Goal: Task Accomplishment & Management: Manage account settings

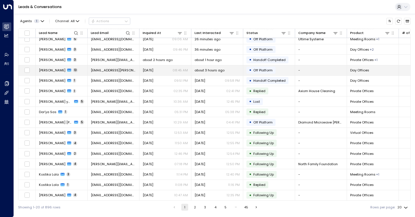
scroll to position [48, 0]
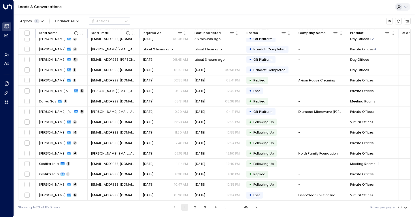
click at [196, 206] on button "2" at bounding box center [194, 207] width 7 height 7
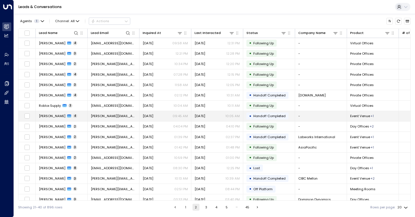
click at [226, 115] on div "[DATE] 10:05 AM" at bounding box center [216, 116] width 45 height 5
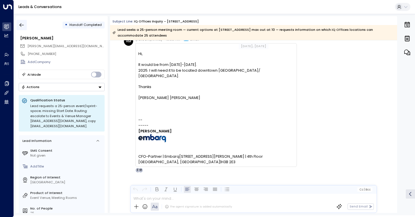
scroll to position [840, 0]
click at [22, 25] on icon "button" at bounding box center [22, 25] width 4 height 4
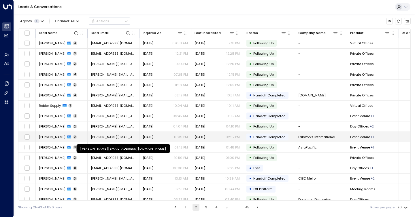
click at [134, 135] on span "[PERSON_NAME][EMAIL_ADDRESS][DOMAIN_NAME]" at bounding box center [113, 137] width 45 height 5
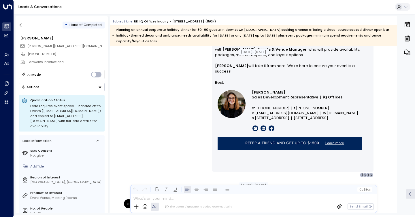
scroll to position [429, 0]
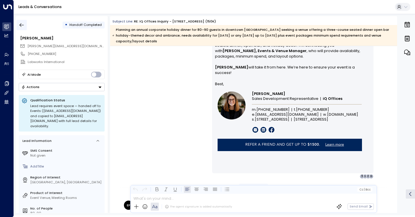
click at [24, 29] on button "button" at bounding box center [21, 25] width 10 height 10
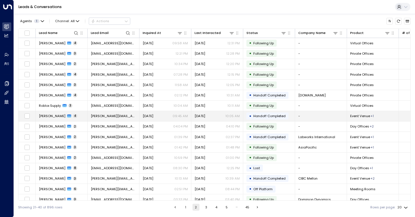
click at [243, 115] on td "• Handoff Completed" at bounding box center [269, 116] width 52 height 10
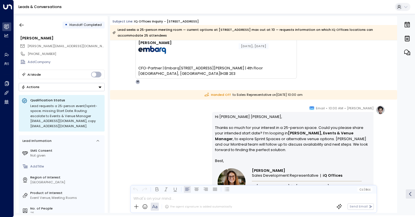
scroll to position [682, 0]
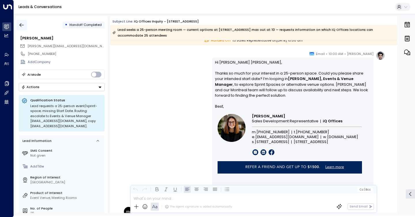
click at [21, 24] on icon "button" at bounding box center [22, 25] width 6 height 6
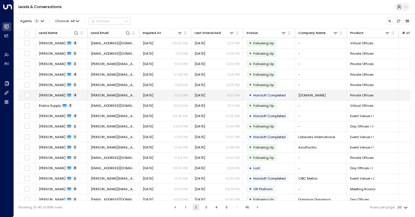
click at [225, 95] on div "[DATE] 10:31 AM" at bounding box center [216, 95] width 45 height 5
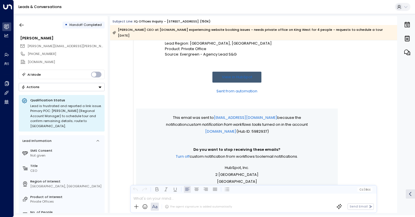
scroll to position [84, 0]
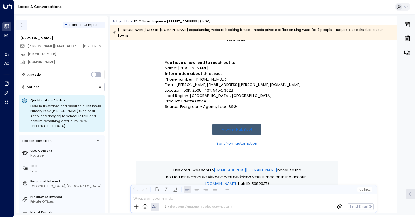
click at [20, 24] on icon "button" at bounding box center [22, 25] width 6 height 6
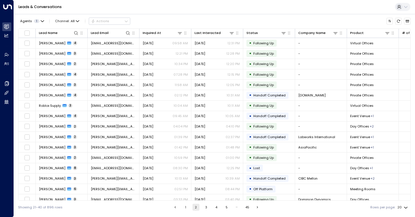
click at [185, 207] on button "1" at bounding box center [185, 207] width 7 height 7
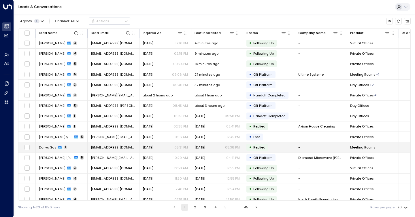
scroll to position [48, 0]
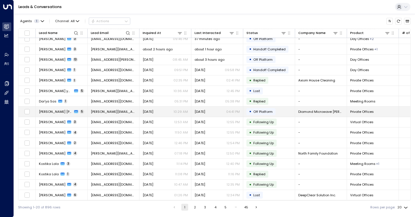
click at [205, 111] on span "[DATE]" at bounding box center [199, 111] width 11 height 5
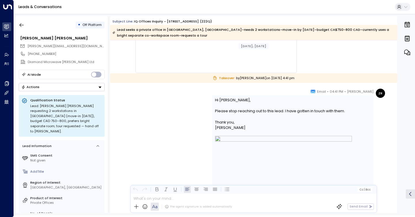
scroll to position [1236, 0]
click at [22, 22] on icon "button" at bounding box center [22, 25] width 6 height 6
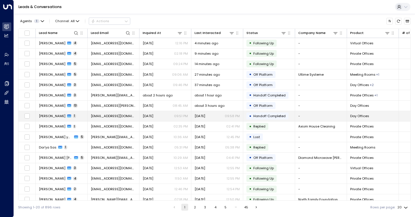
click at [154, 119] on td "[DATE] 09:51 PM" at bounding box center [165, 116] width 52 height 10
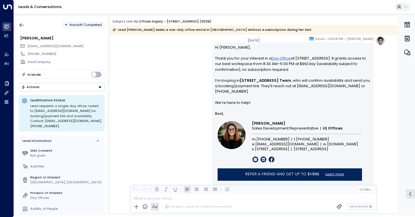
scroll to position [342, 0]
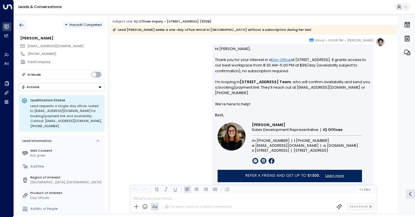
click at [22, 24] on icon "button" at bounding box center [22, 25] width 6 height 6
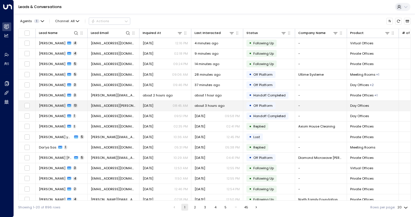
click at [219, 108] on td "about 3 hours ago" at bounding box center [217, 106] width 52 height 10
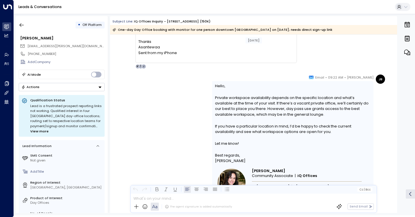
scroll to position [2791, 0]
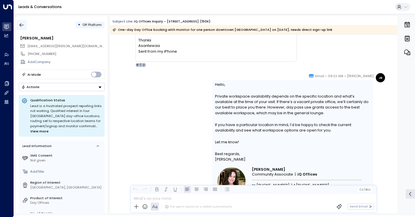
click at [17, 24] on button "button" at bounding box center [21, 25] width 10 height 10
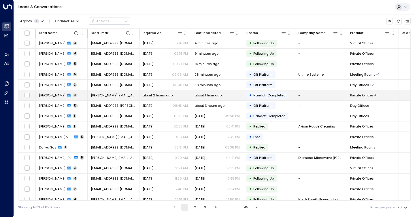
click at [144, 91] on td "about 2 hours ago" at bounding box center [165, 95] width 52 height 10
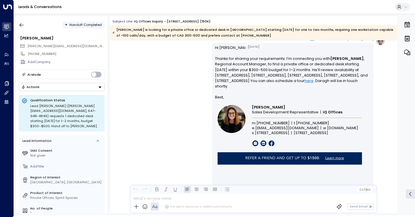
scroll to position [778, 0]
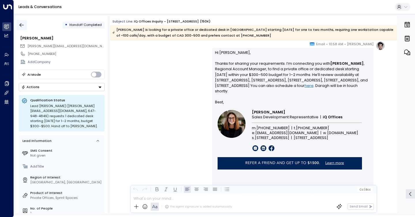
click at [23, 27] on icon "button" at bounding box center [22, 25] width 6 height 6
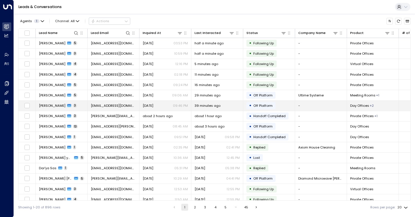
click at [64, 107] on div "[PERSON_NAME] 3" at bounding box center [58, 105] width 38 height 5
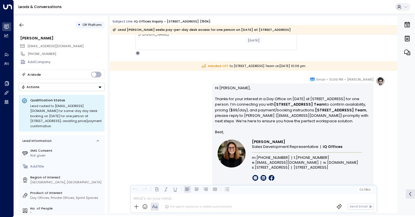
scroll to position [681, 0]
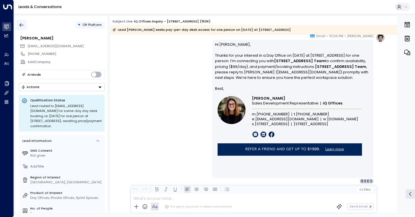
click at [25, 27] on button "button" at bounding box center [21, 25] width 10 height 10
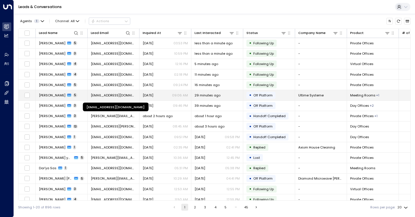
click at [113, 93] on span "[EMAIL_ADDRESS][DOMAIN_NAME]" at bounding box center [113, 95] width 45 height 5
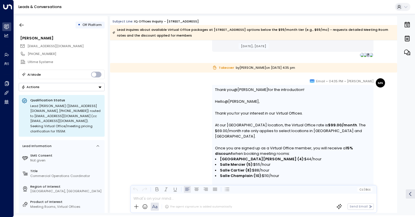
scroll to position [802, 0]
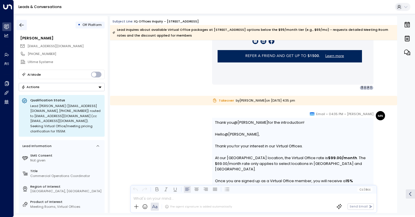
click at [22, 24] on icon "button" at bounding box center [22, 25] width 6 height 6
